Goal: Navigation & Orientation: Find specific page/section

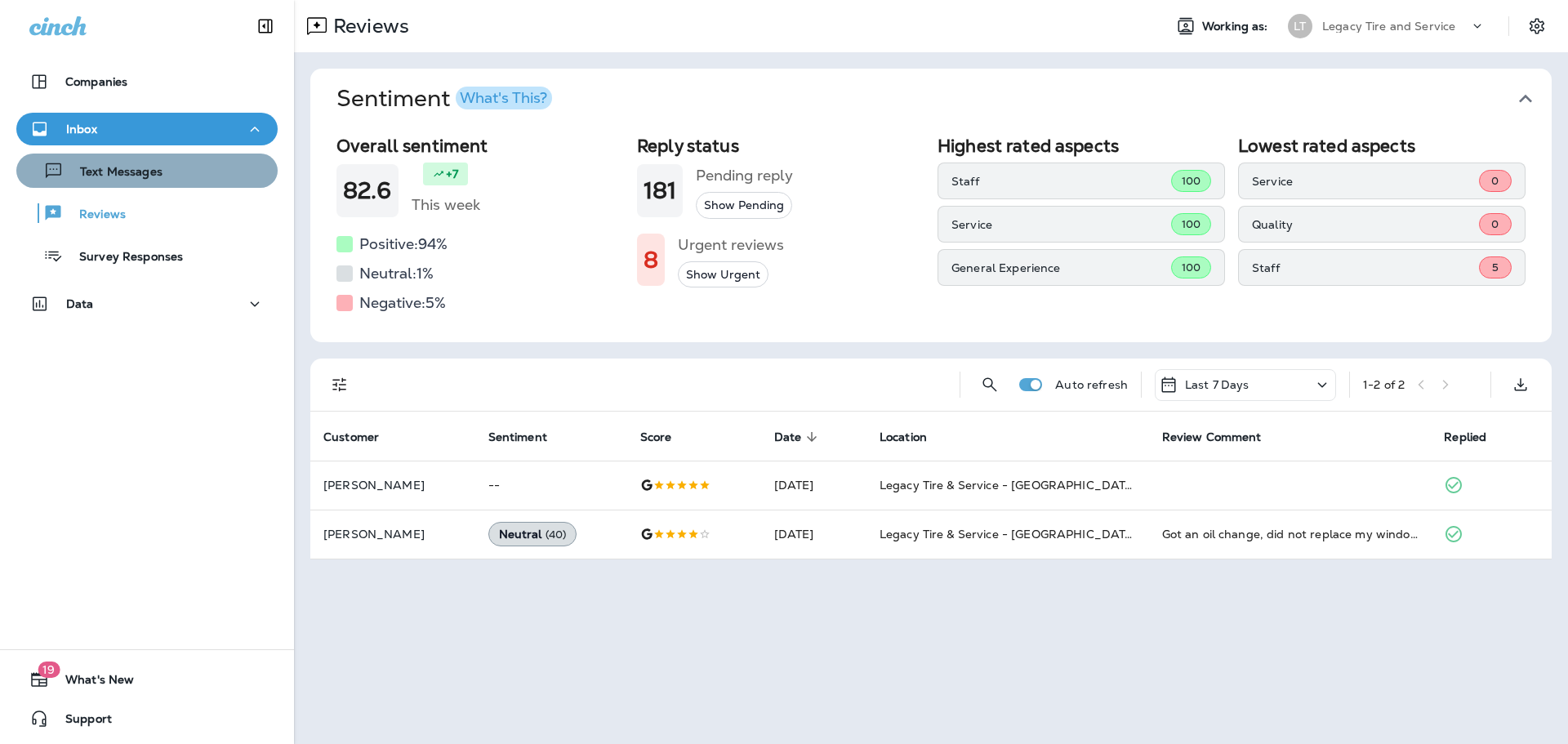
click at [156, 174] on p "Text Messages" at bounding box center [112, 173] width 99 height 15
